Goal: Task Accomplishment & Management: Manage account settings

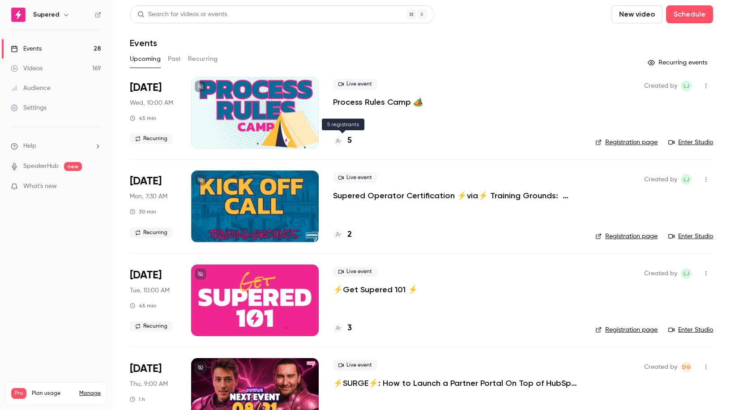
click at [351, 141] on h4 "5" at bounding box center [349, 141] width 4 height 12
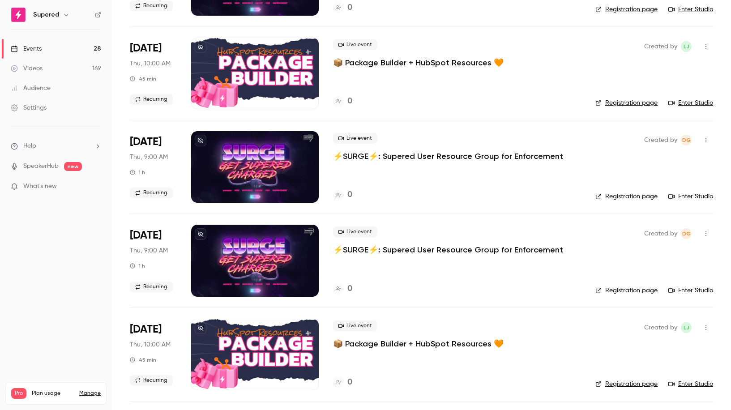
scroll to position [1452, 0]
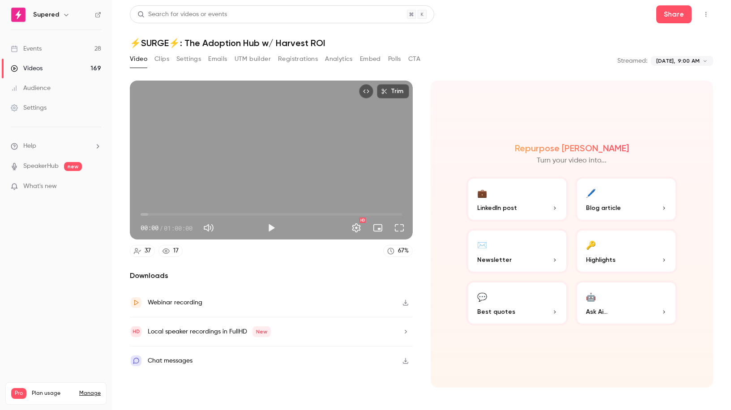
click at [43, 49] on link "Events 28" at bounding box center [56, 49] width 112 height 20
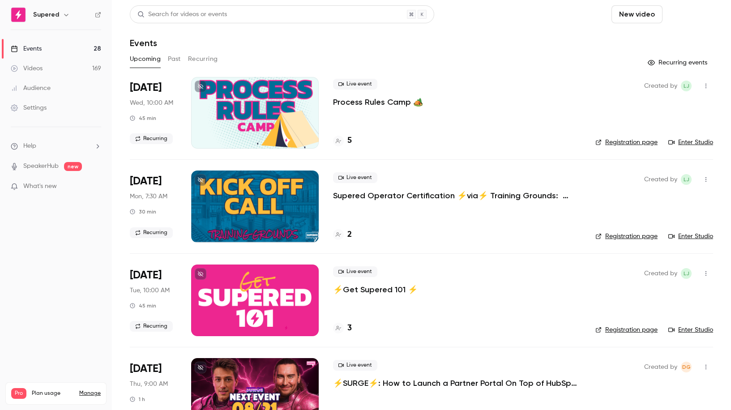
click at [685, 16] on button "Schedule" at bounding box center [689, 14] width 47 height 18
click at [669, 42] on div "One time event" at bounding box center [671, 38] width 68 height 9
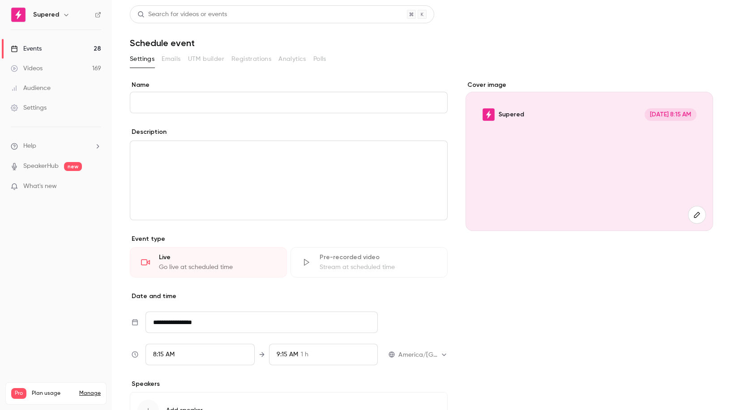
click at [157, 106] on input "Name" at bounding box center [289, 102] width 318 height 21
click at [175, 103] on input "Name" at bounding box center [289, 102] width 318 height 21
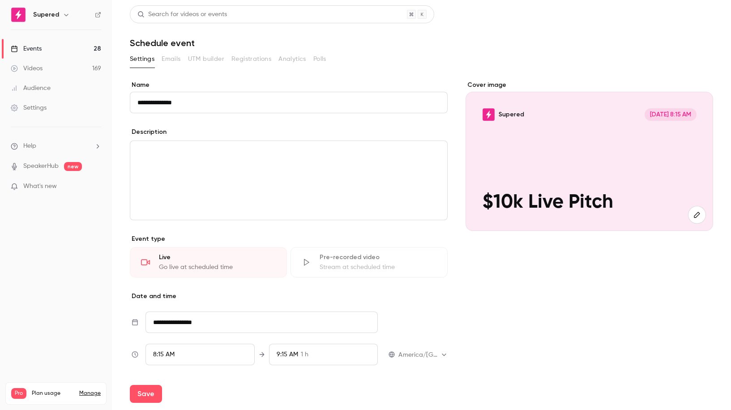
type input "**********"
click at [162, 163] on div "editor" at bounding box center [288, 180] width 317 height 79
click at [147, 157] on p "﻿" at bounding box center [288, 151] width 302 height 11
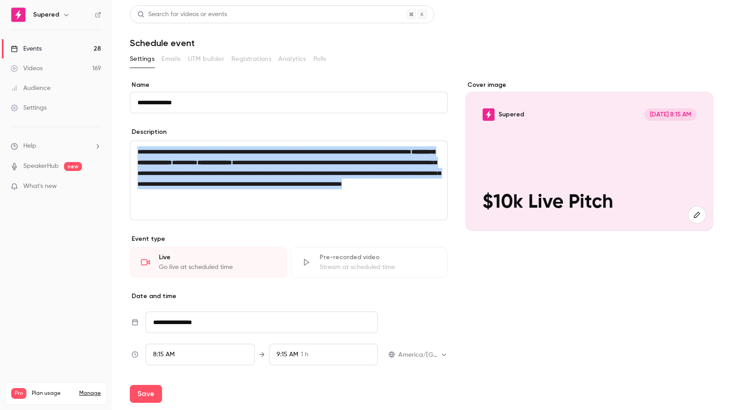
drag, startPoint x: 318, startPoint y: 191, endPoint x: 136, endPoint y: 149, distance: 186.1
click at [136, 149] on div "**********" at bounding box center [288, 180] width 317 height 79
click at [254, 181] on span "**********" at bounding box center [288, 173] width 303 height 28
drag, startPoint x: 165, startPoint y: 169, endPoint x: 128, endPoint y: 151, distance: 40.4
click at [128, 151] on main "**********" at bounding box center [421, 205] width 619 height 410
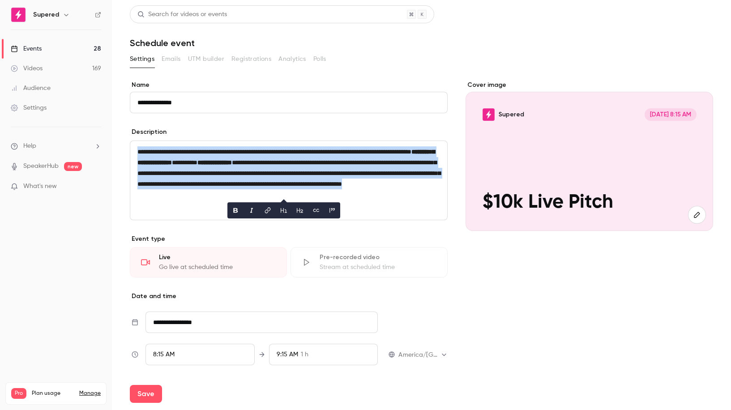
click at [236, 211] on icon "bold" at bounding box center [235, 210] width 7 height 6
click at [221, 212] on div "**********" at bounding box center [288, 180] width 317 height 79
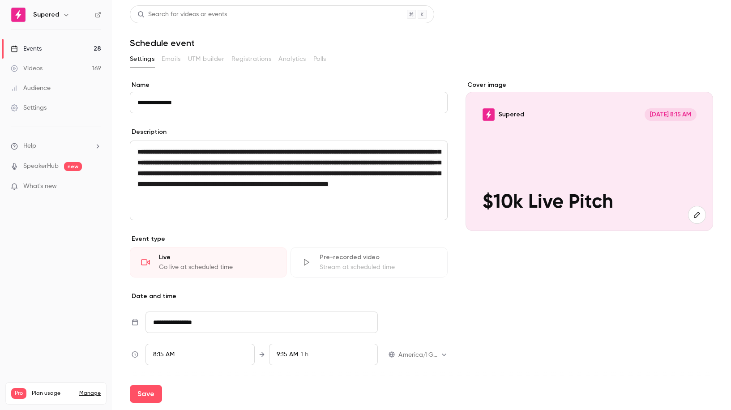
click at [171, 321] on input "**********" at bounding box center [261, 321] width 232 height 21
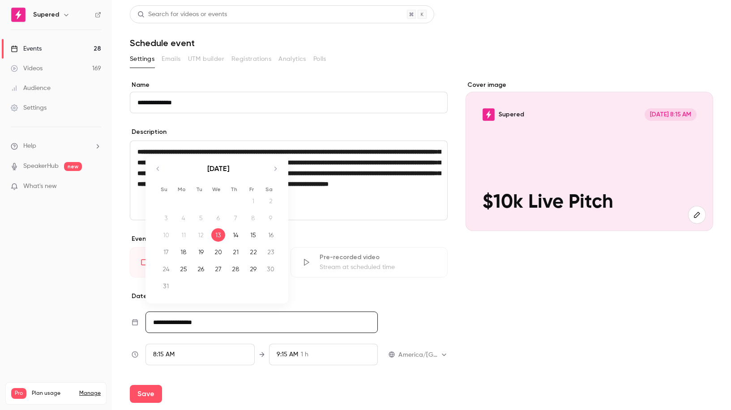
click at [236, 270] on div "28" at bounding box center [236, 268] width 14 height 13
type input "**********"
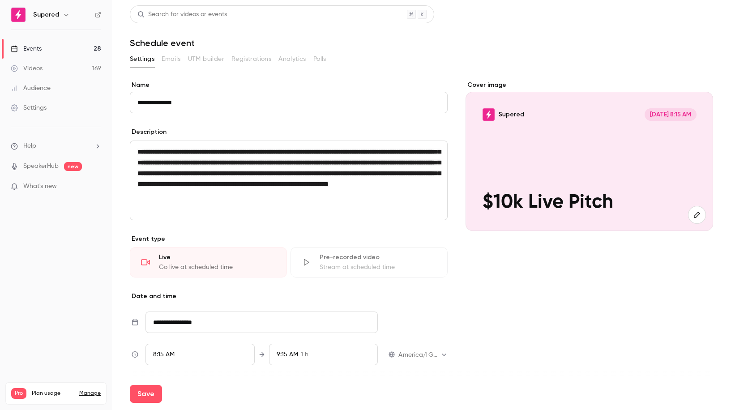
click at [196, 357] on div "8:15 AM" at bounding box center [199, 354] width 109 height 21
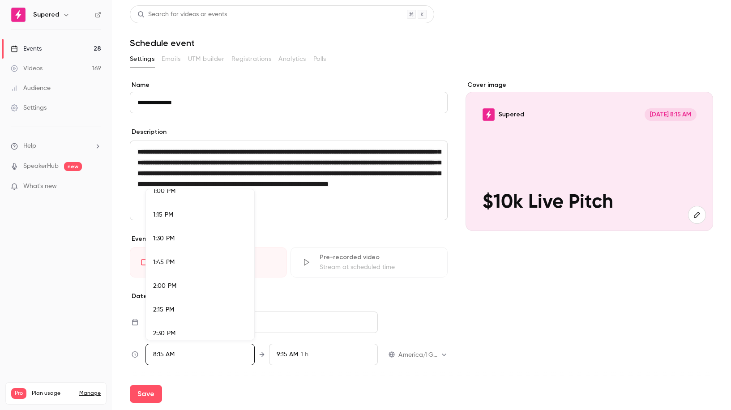
scroll to position [1247, 0]
click at [179, 284] on div "2:00 PM" at bounding box center [200, 281] width 94 height 9
click at [343, 359] on div at bounding box center [365, 205] width 731 height 410
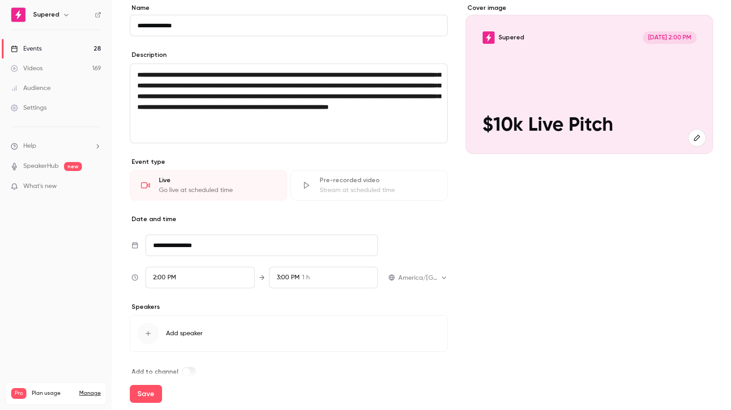
scroll to position [90, 0]
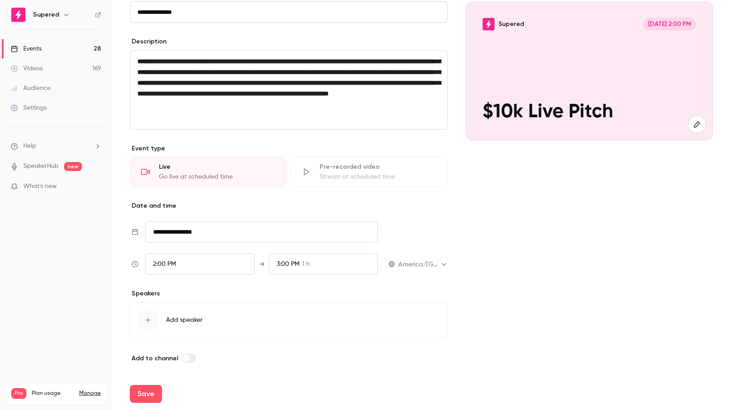
click at [152, 322] on div "button" at bounding box center [147, 319] width 21 height 21
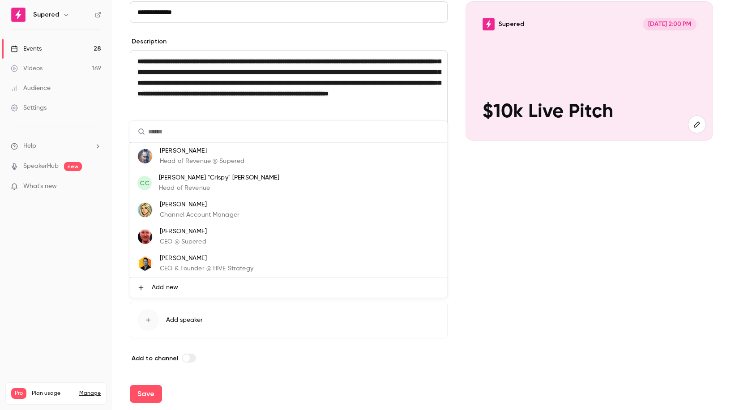
click at [204, 164] on p "Head of Revenue @ Supered" at bounding box center [202, 161] width 85 height 9
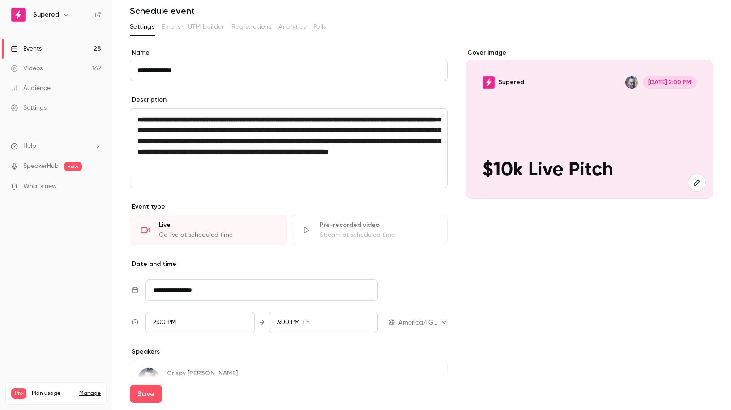
scroll to position [0, 0]
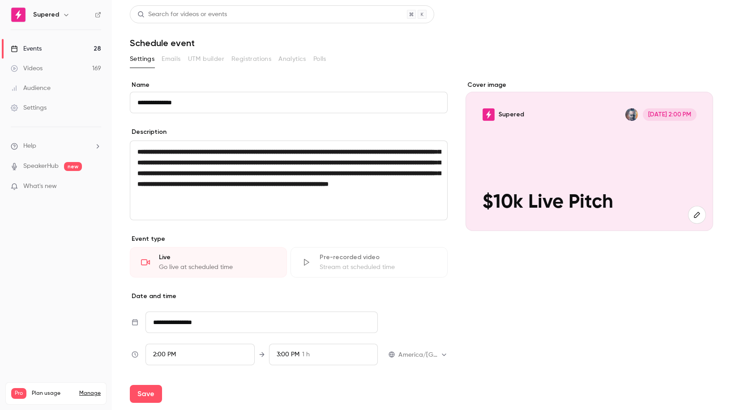
click at [699, 216] on icon "button" at bounding box center [697, 214] width 10 height 7
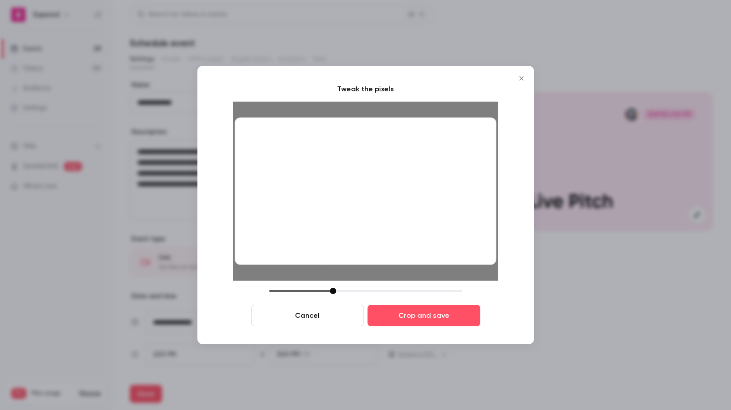
drag, startPoint x: 383, startPoint y: 188, endPoint x: 376, endPoint y: 189, distance: 6.8
click at [383, 177] on div at bounding box center [365, 191] width 262 height 147
drag, startPoint x: 332, startPoint y: 293, endPoint x: 340, endPoint y: 298, distance: 10.3
click at [336, 293] on div at bounding box center [336, 291] width 6 height 6
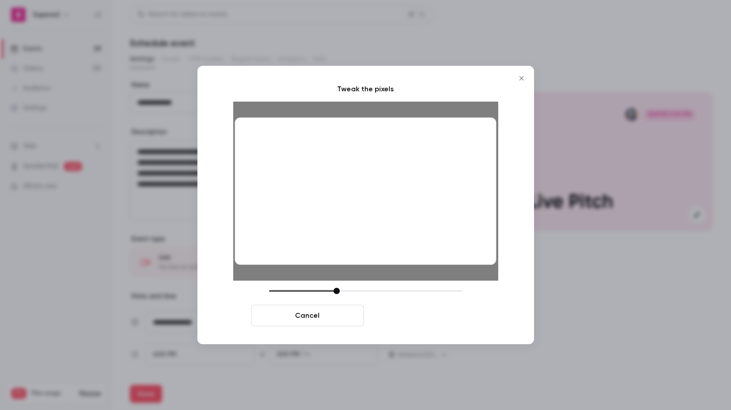
click at [414, 319] on button "Crop and save" at bounding box center [423, 315] width 113 height 21
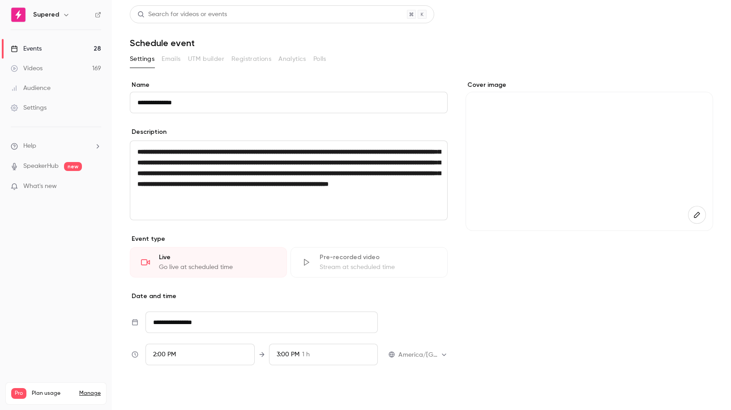
click at [136, 392] on button "Save" at bounding box center [146, 394] width 32 height 18
type input "**********"
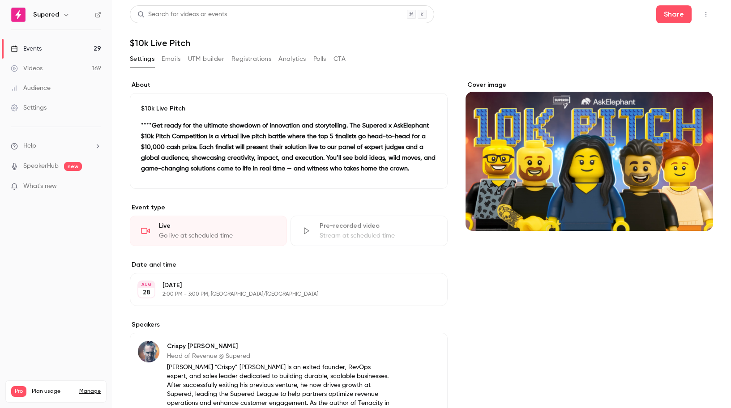
click at [30, 47] on div "Events" at bounding box center [26, 48] width 31 height 9
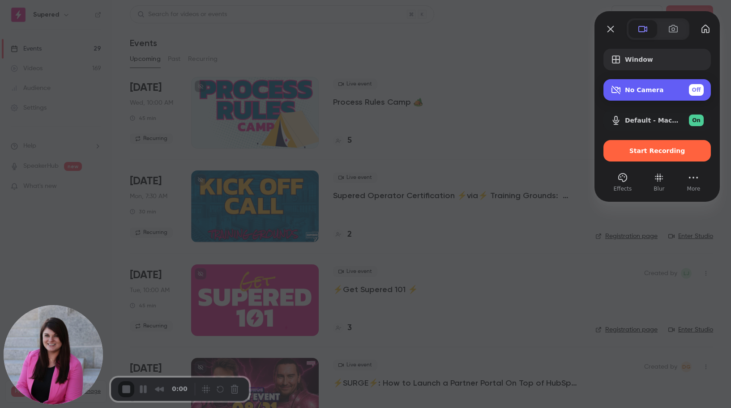
click at [673, 91] on div "No Camera Off" at bounding box center [664, 90] width 79 height 12
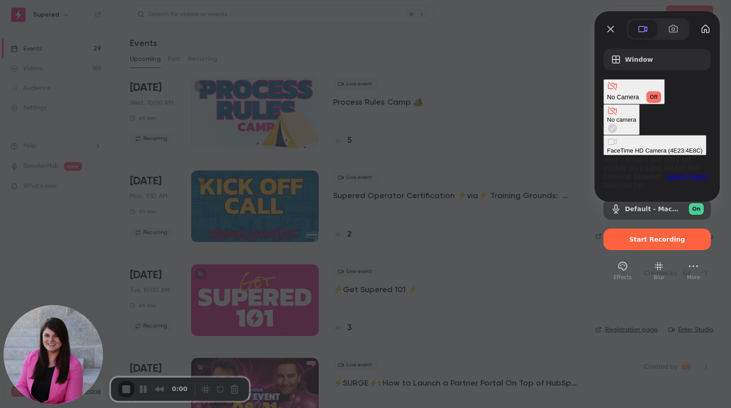
click at [607, 147] on div "FaceTime HD Camera (4E23:4E8C)" at bounding box center [655, 150] width 96 height 7
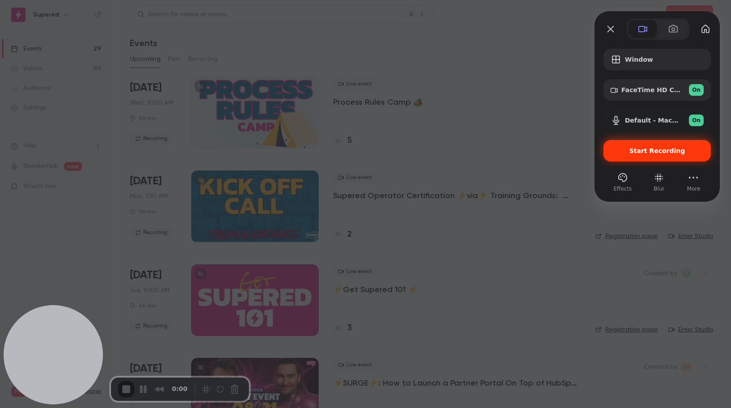
click at [659, 152] on span "Start Recording" at bounding box center [657, 150] width 56 height 7
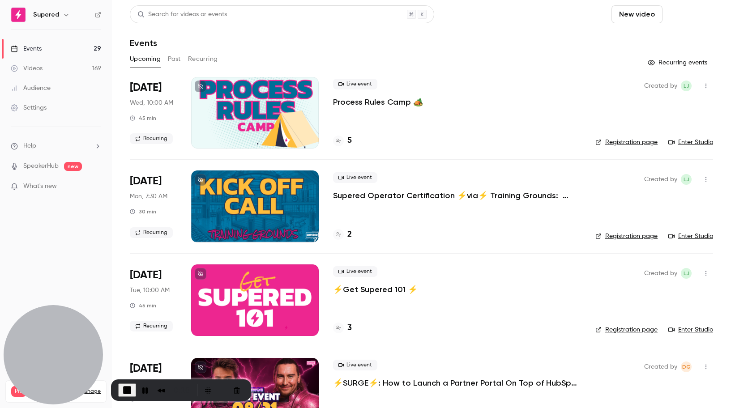
click at [683, 16] on button "Schedule" at bounding box center [689, 14] width 47 height 18
click at [653, 37] on div "One time event" at bounding box center [671, 38] width 68 height 9
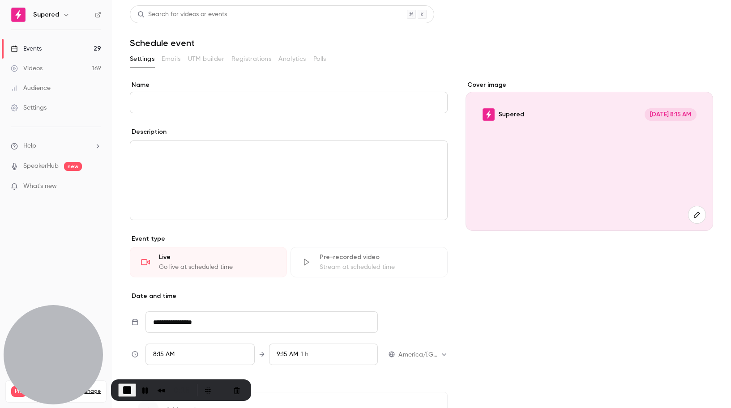
drag, startPoint x: 237, startPoint y: 105, endPoint x: 237, endPoint y: 111, distance: 6.3
click at [237, 105] on input "Name" at bounding box center [289, 102] width 318 height 21
click at [237, 183] on div "editor" at bounding box center [288, 180] width 317 height 79
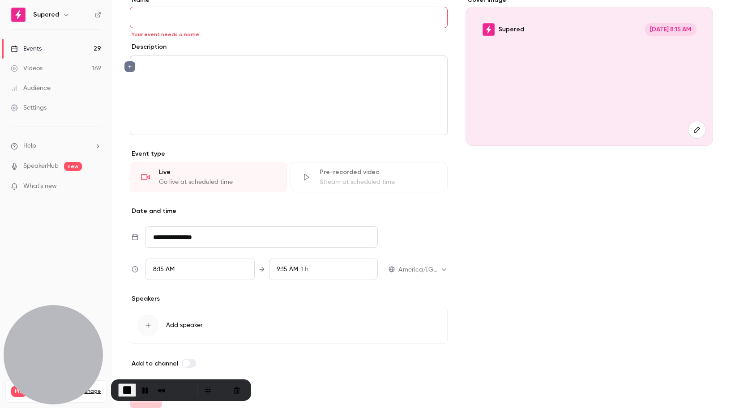
scroll to position [92, 0]
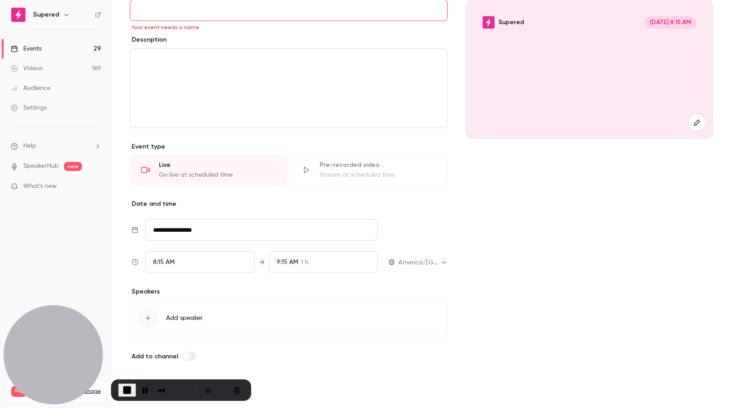
click at [146, 319] on icon "button" at bounding box center [148, 318] width 7 height 7
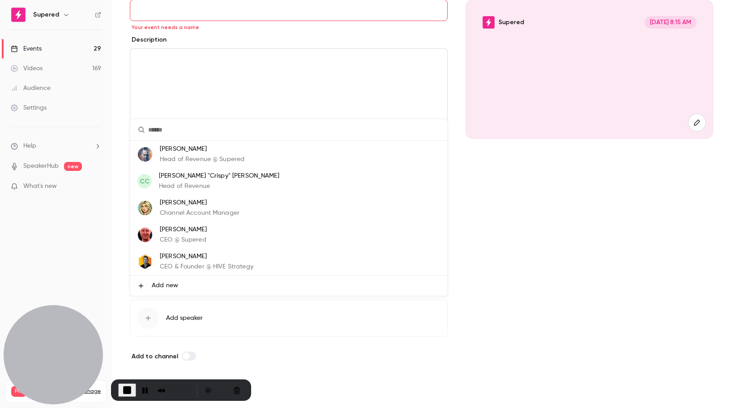
click at [191, 233] on p "[PERSON_NAME]" at bounding box center [183, 229] width 47 height 9
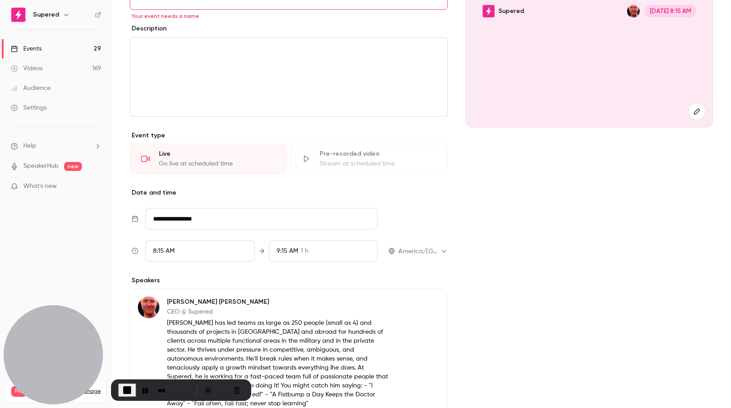
scroll to position [0, 0]
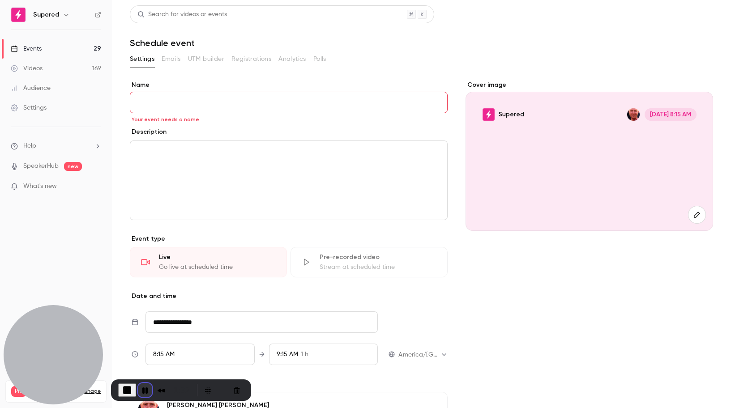
click at [145, 392] on button "Pause Recording" at bounding box center [145, 390] width 14 height 14
click at [37, 47] on div "Events" at bounding box center [26, 48] width 31 height 9
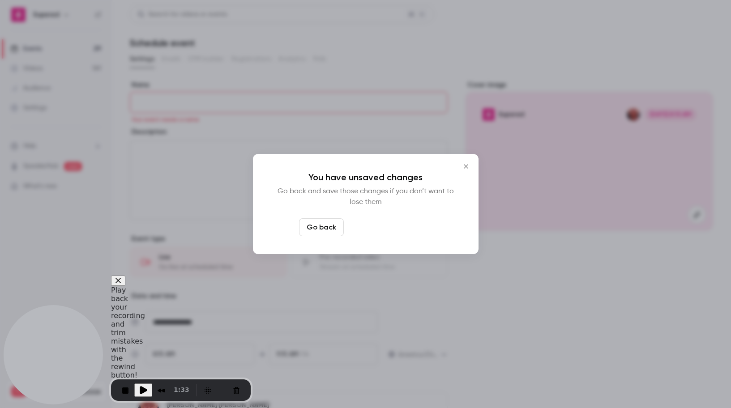
click at [384, 234] on button "Leave page anyway" at bounding box center [389, 227] width 85 height 18
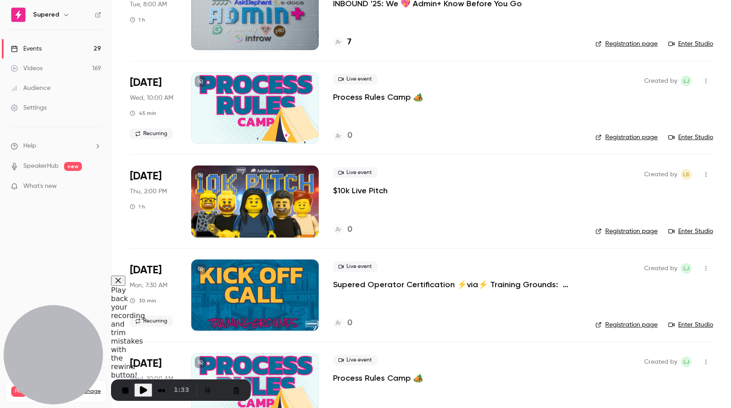
scroll to position [607, 0]
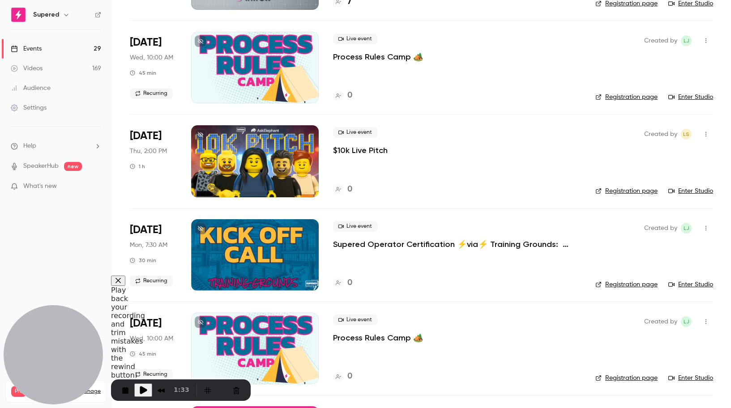
click at [263, 162] on div at bounding box center [255, 161] width 128 height 72
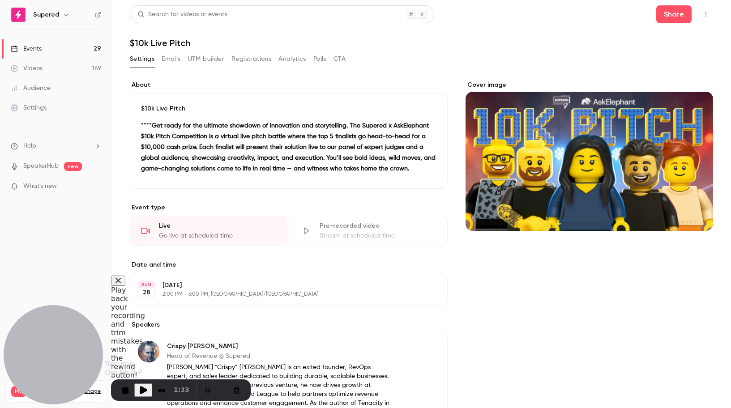
click at [141, 390] on span "Play Recording" at bounding box center [143, 390] width 11 height 11
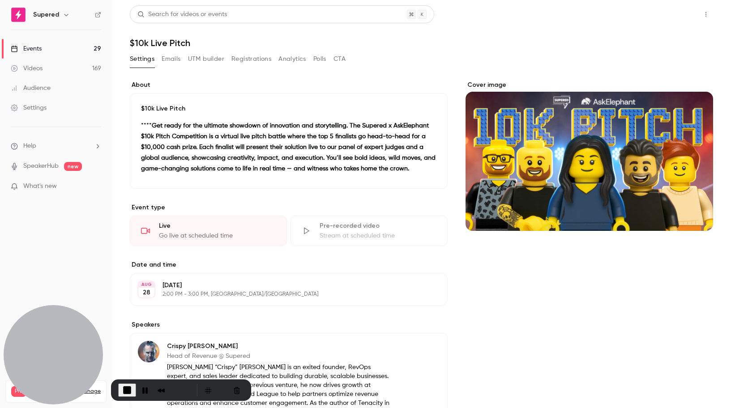
click at [672, 20] on button "Share" at bounding box center [673, 14] width 35 height 18
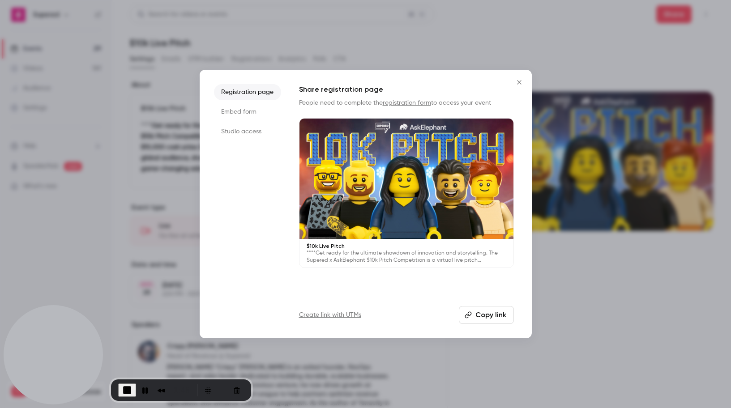
click at [236, 132] on li "Studio access" at bounding box center [247, 131] width 67 height 16
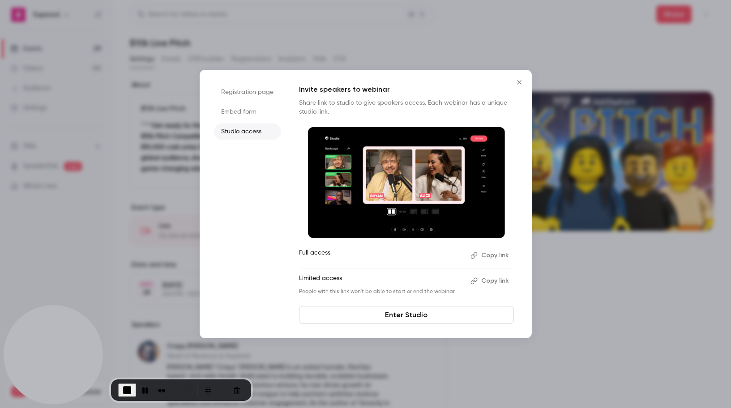
click at [522, 82] on icon "Close" at bounding box center [519, 82] width 11 height 7
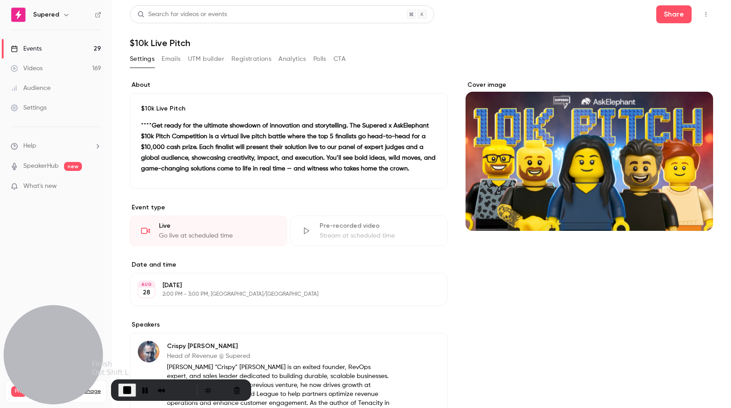
click at [126, 387] on span "End Recording" at bounding box center [127, 390] width 11 height 11
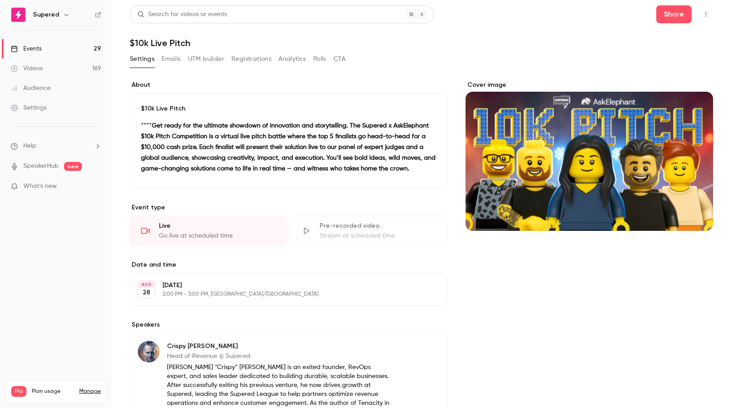
click at [33, 51] on div "Events" at bounding box center [26, 48] width 31 height 9
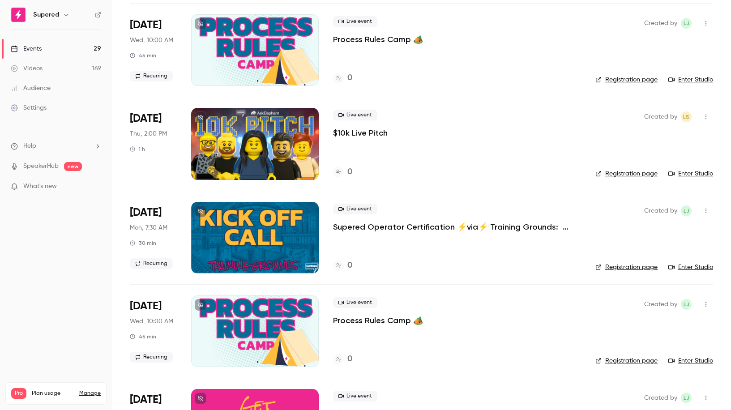
scroll to position [626, 0]
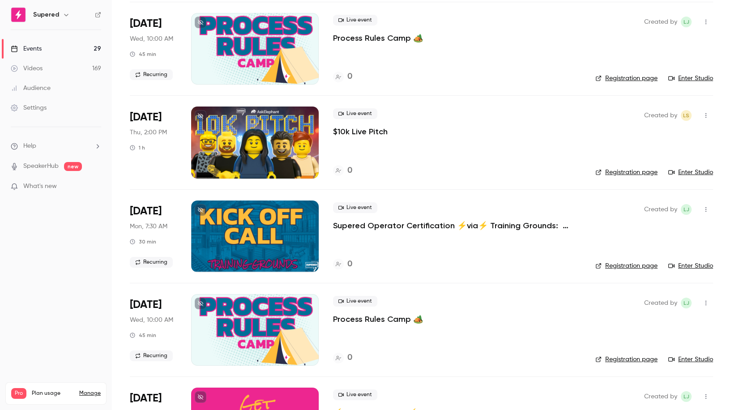
click at [264, 140] on div at bounding box center [255, 142] width 128 height 72
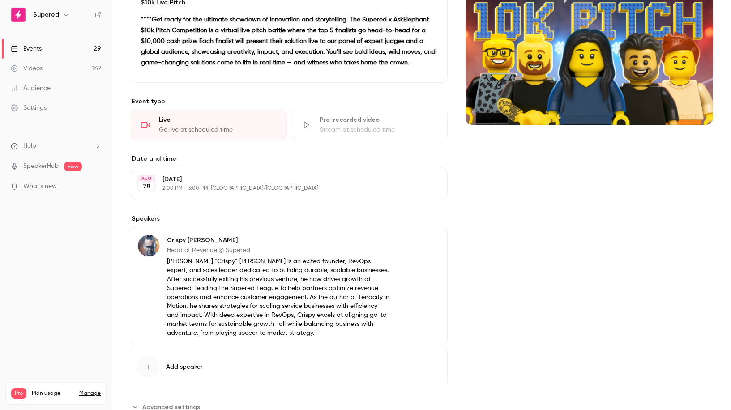
scroll to position [137, 0]
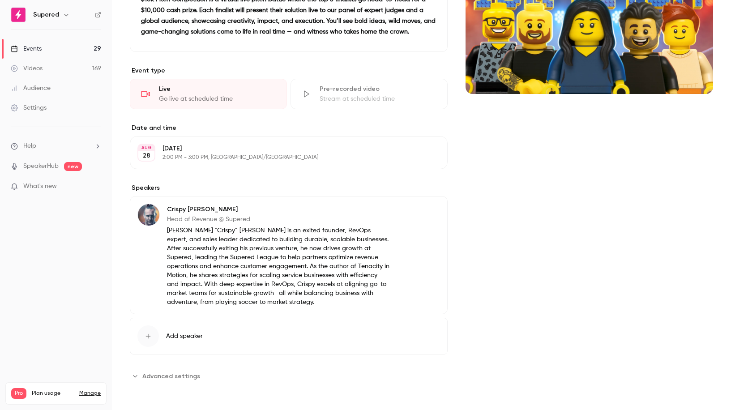
click at [297, 150] on p "[DATE]" at bounding box center [281, 148] width 238 height 9
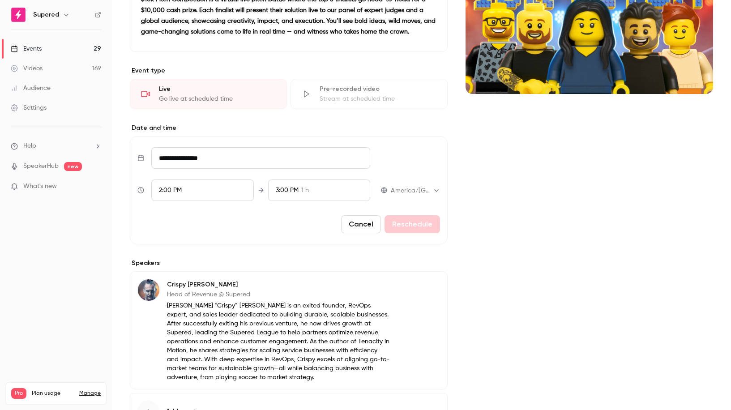
click at [307, 188] on span "1 h" at bounding box center [305, 190] width 8 height 9
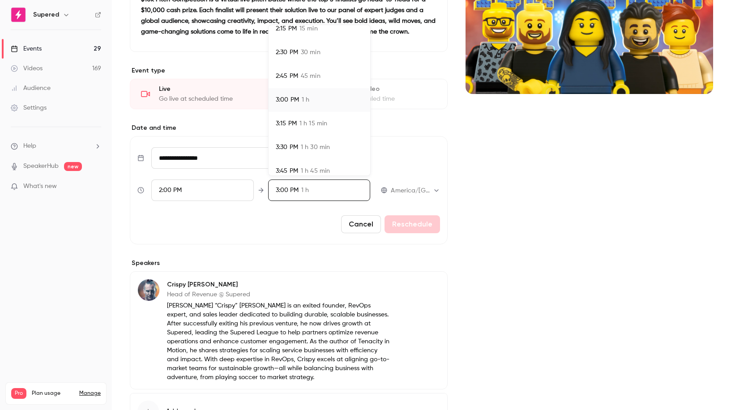
scroll to position [38, 0]
click at [295, 143] on span "3:30 PM" at bounding box center [287, 140] width 22 height 9
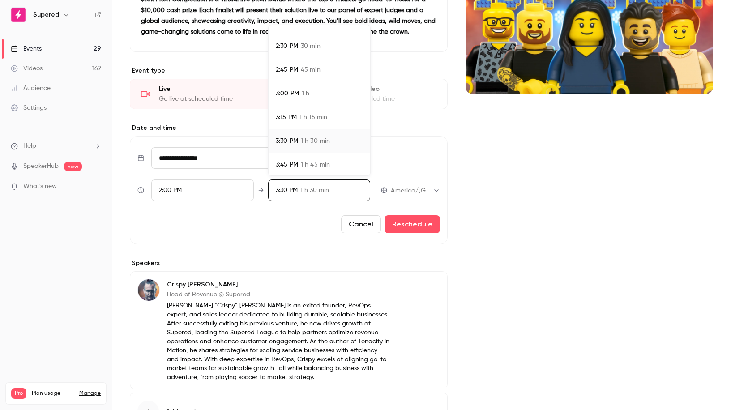
click at [312, 144] on span "1 h 30 min" at bounding box center [315, 140] width 29 height 9
click at [313, 196] on div at bounding box center [365, 205] width 731 height 410
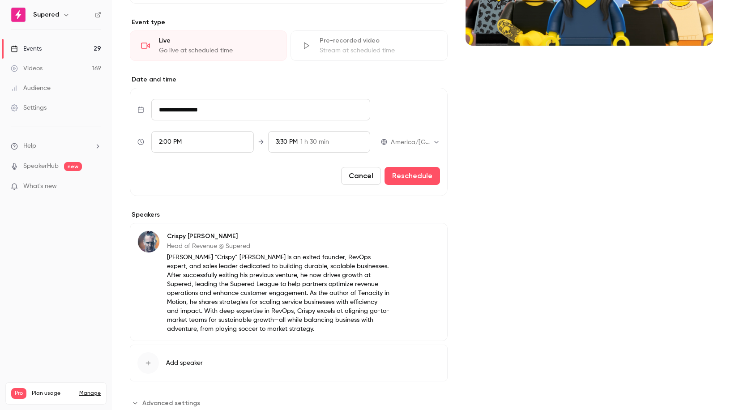
scroll to position [212, 0]
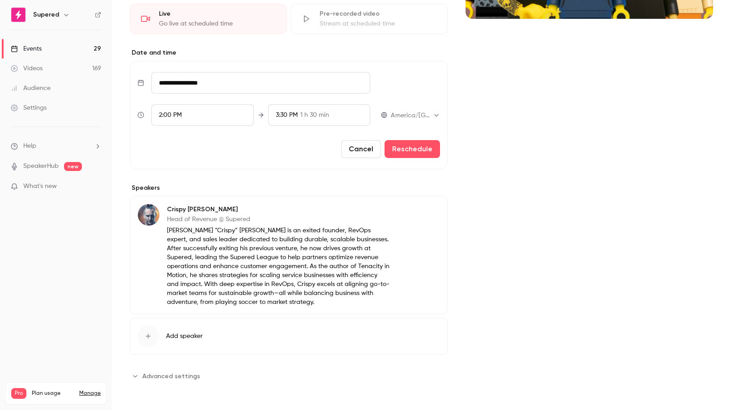
click at [412, 152] on button "Reschedule" at bounding box center [411, 149] width 55 height 18
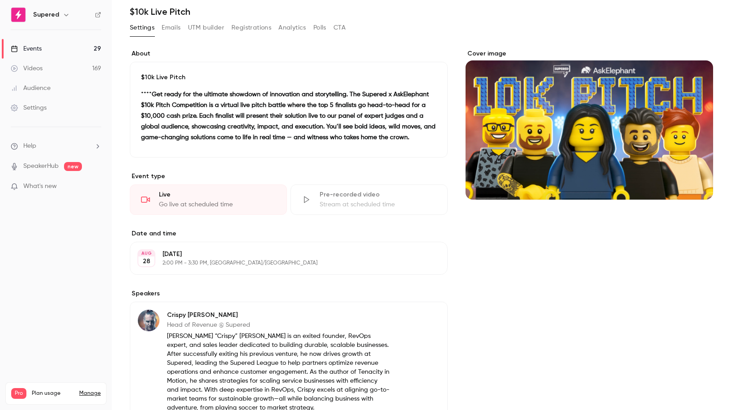
scroll to position [0, 0]
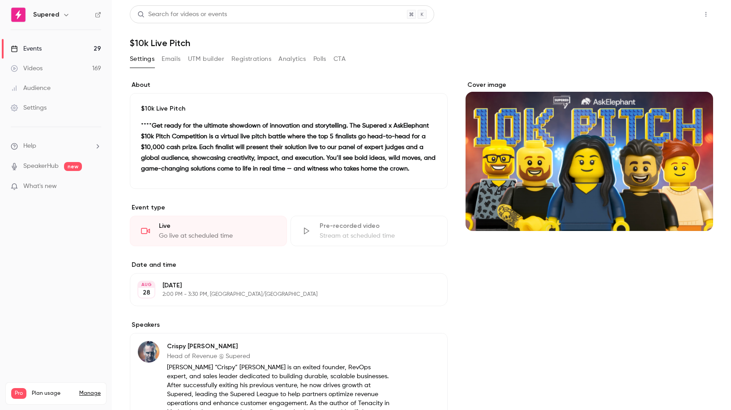
click at [669, 17] on button "Share" at bounding box center [673, 14] width 35 height 18
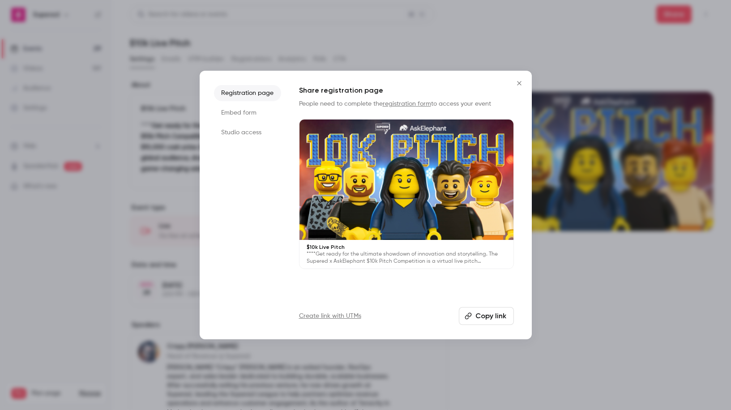
click at [486, 43] on div at bounding box center [365, 205] width 731 height 410
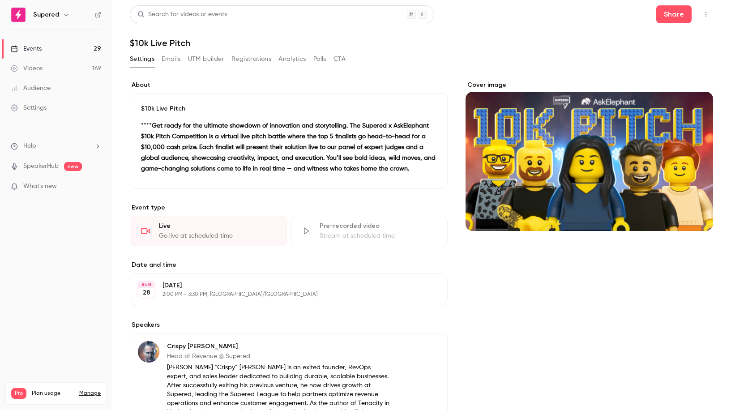
scroll to position [137, 0]
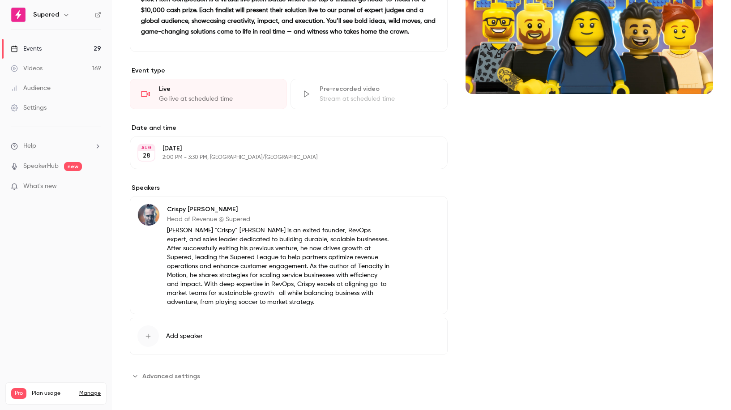
drag, startPoint x: 181, startPoint y: 379, endPoint x: 222, endPoint y: 382, distance: 40.8
click at [182, 379] on span "Advanced settings" at bounding box center [171, 375] width 58 height 9
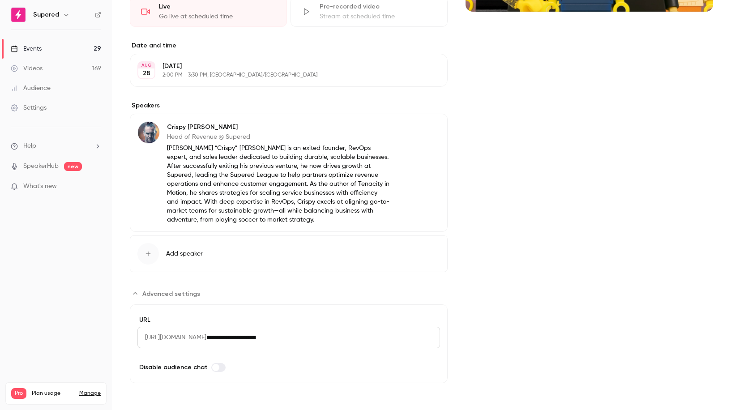
scroll to position [0, 0]
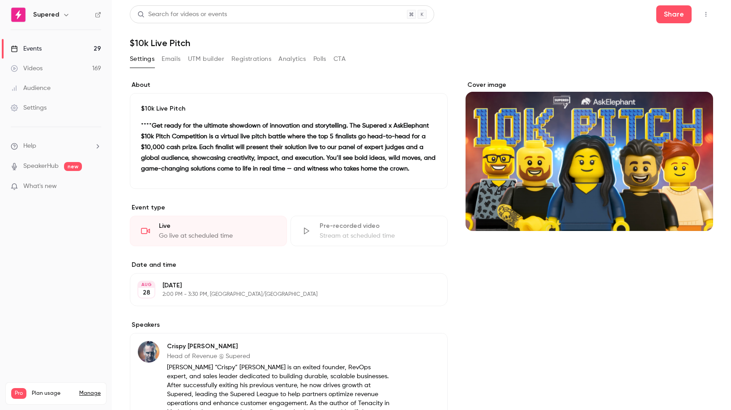
click at [702, 14] on icon "button" at bounding box center [705, 14] width 7 height 6
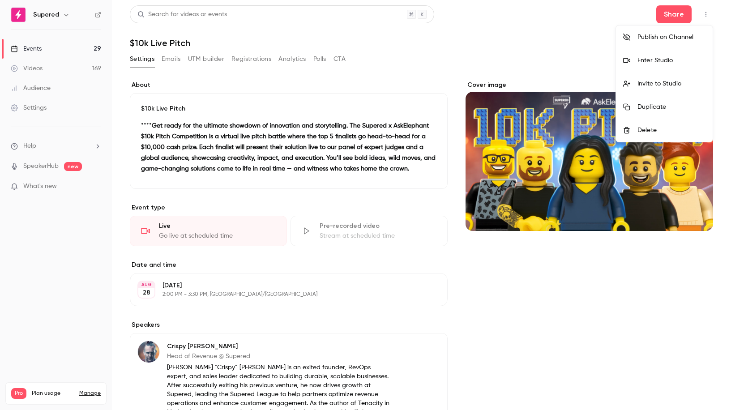
click at [637, 37] on div "Publish on Channel" at bounding box center [671, 37] width 68 height 9
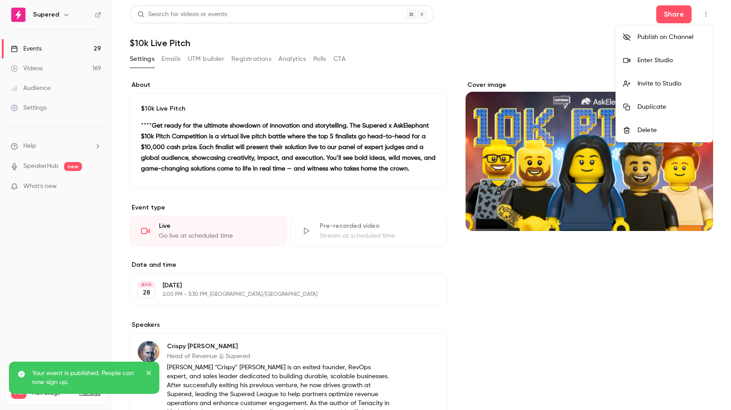
click at [704, 14] on div at bounding box center [365, 205] width 731 height 410
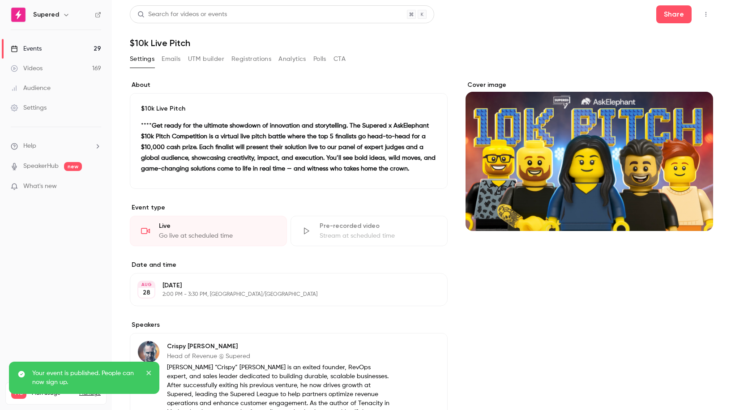
click at [704, 14] on icon "button" at bounding box center [705, 14] width 7 height 6
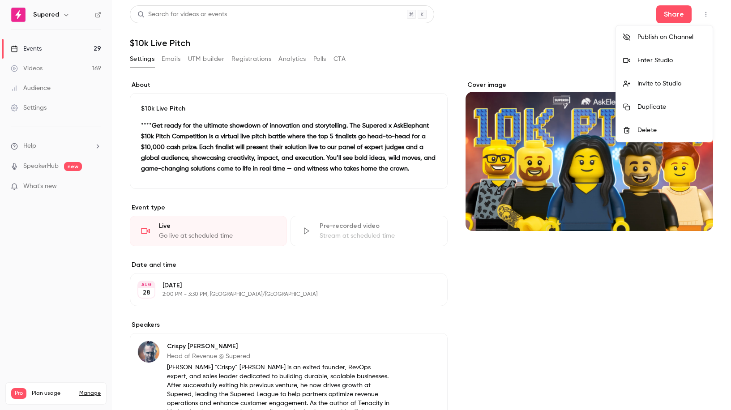
drag, startPoint x: 584, startPoint y: 31, endPoint x: 591, endPoint y: 30, distance: 7.3
click at [588, 30] on div at bounding box center [365, 205] width 731 height 410
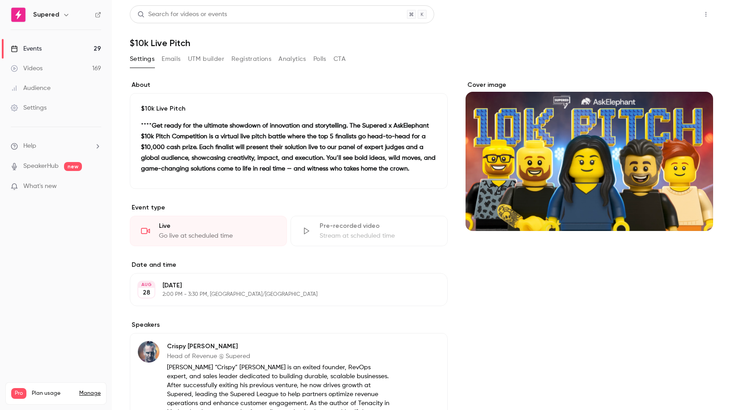
click at [662, 17] on button "Share" at bounding box center [673, 14] width 35 height 18
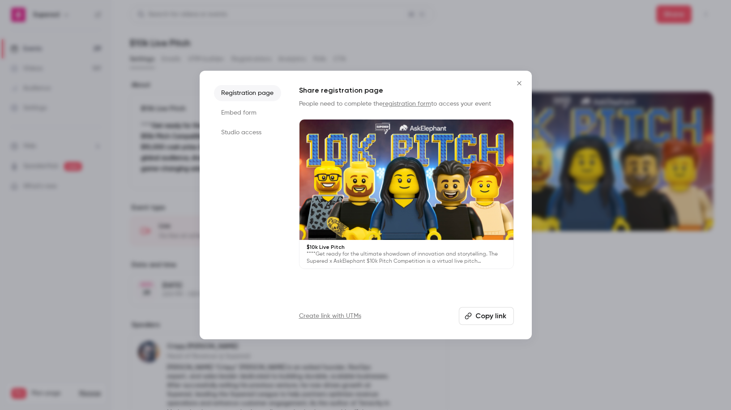
click at [488, 315] on button "Copy link" at bounding box center [486, 316] width 55 height 18
click at [516, 84] on icon "Close" at bounding box center [519, 83] width 11 height 7
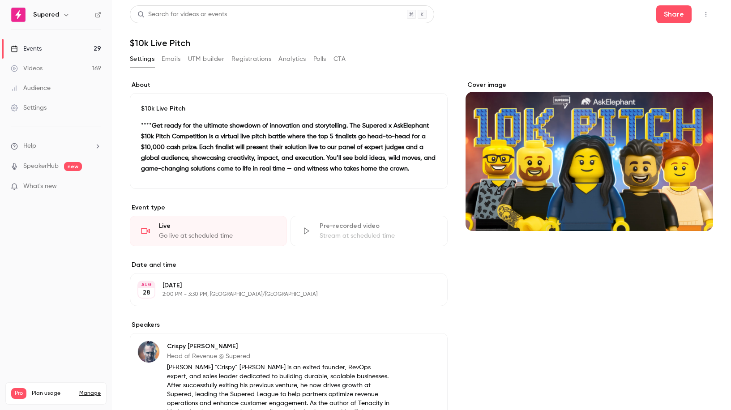
click at [47, 52] on link "Events 29" at bounding box center [56, 49] width 112 height 20
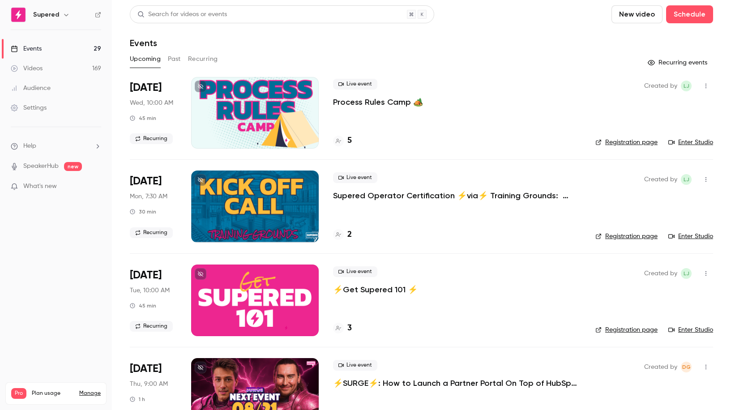
click at [702, 143] on link "Enter Studio" at bounding box center [690, 142] width 45 height 9
